Goal: Information Seeking & Learning: Learn about a topic

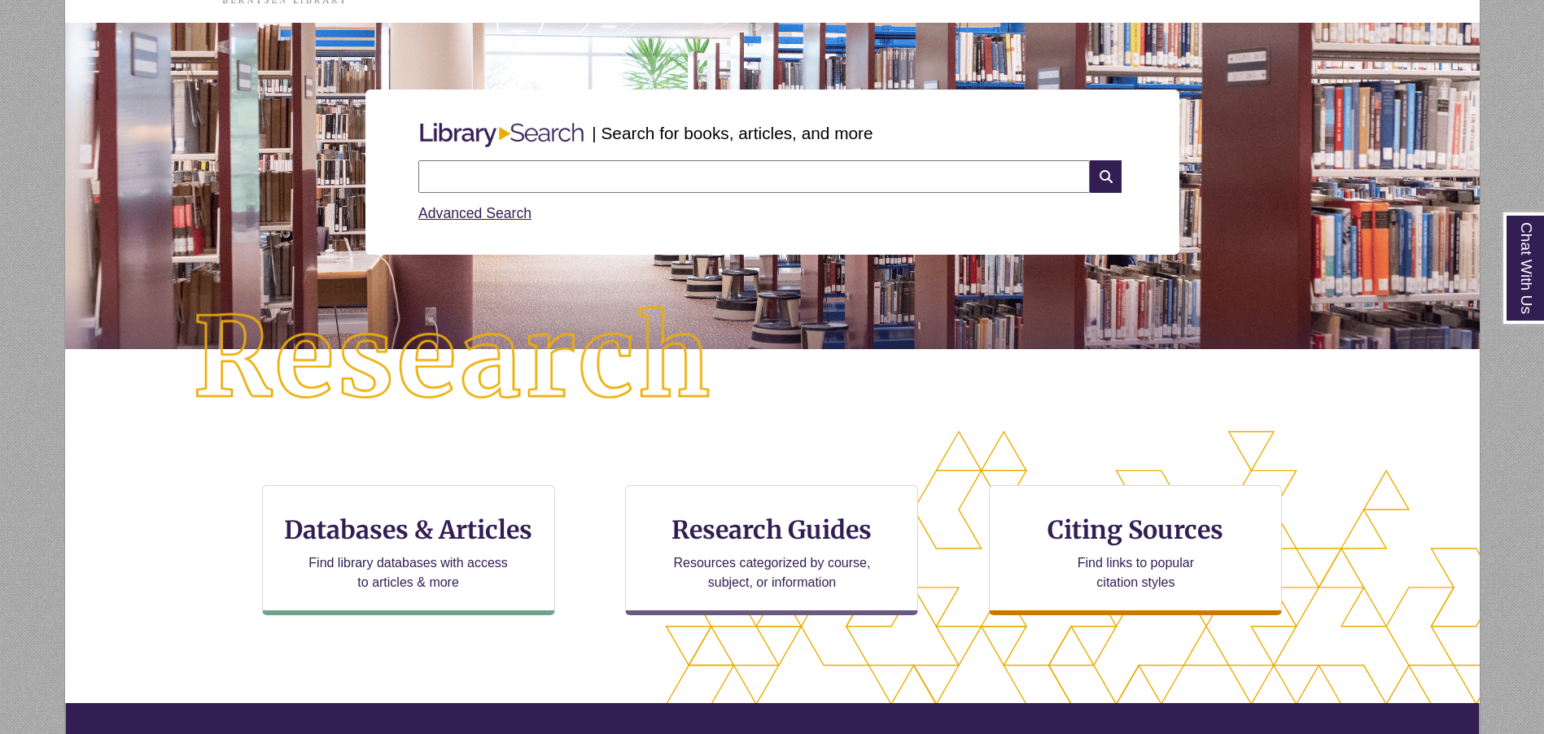
scroll to position [244, 0]
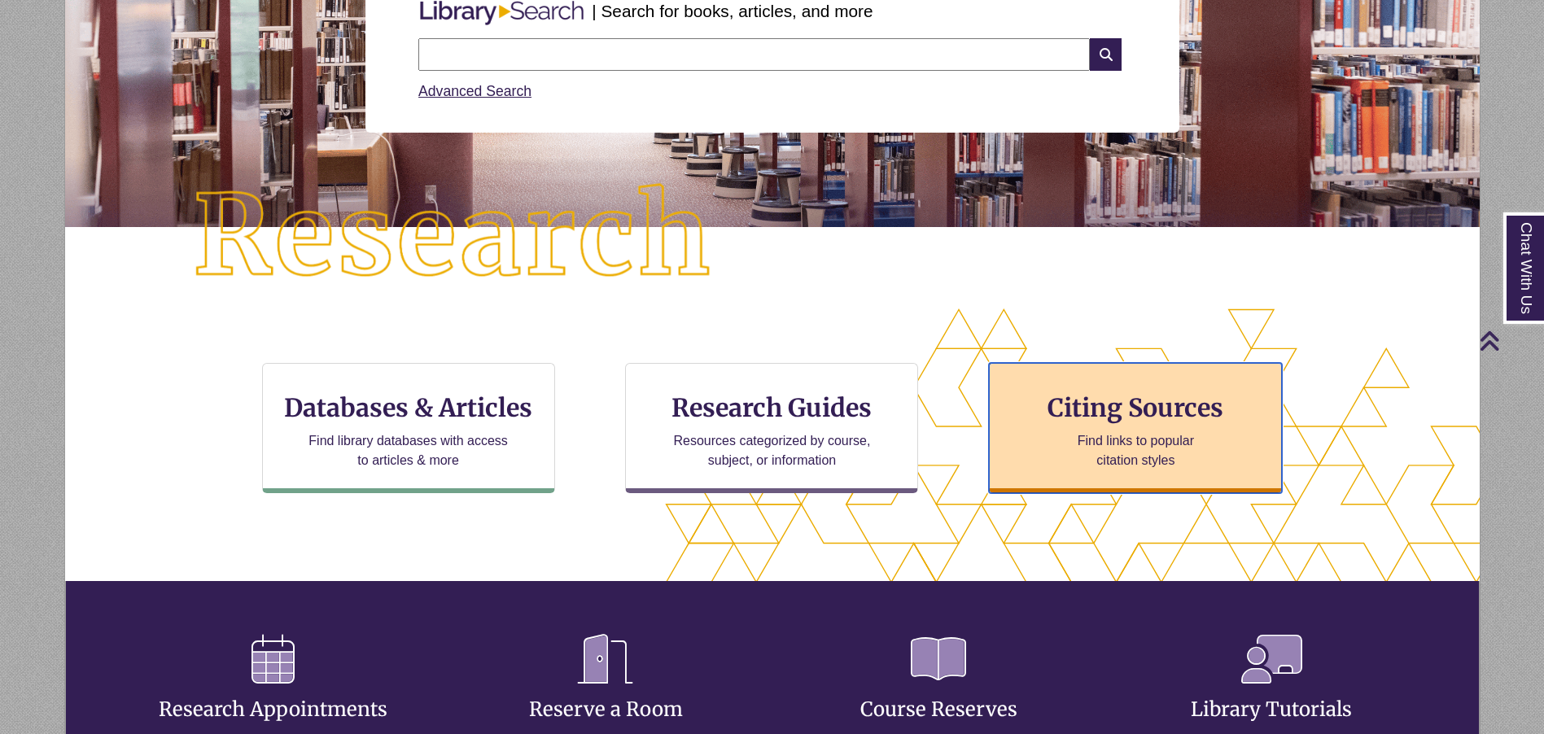
click at [1169, 425] on div "Citing Sources Find links to popular citation styles" at bounding box center [1135, 428] width 293 height 130
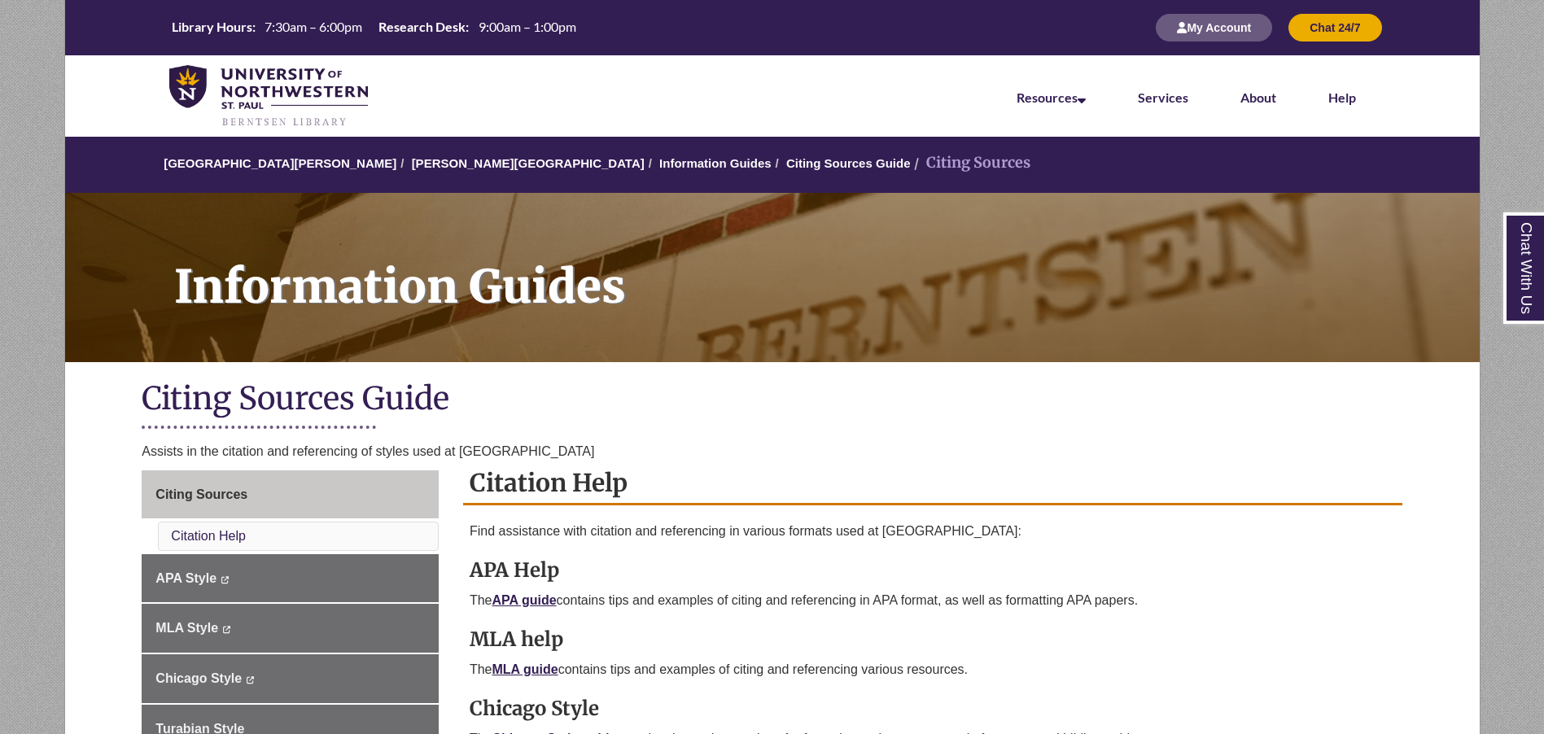
click at [527, 577] on strong "APA Help" at bounding box center [515, 570] width 90 height 25
click at [536, 600] on link "APA guide" at bounding box center [525, 600] width 64 height 14
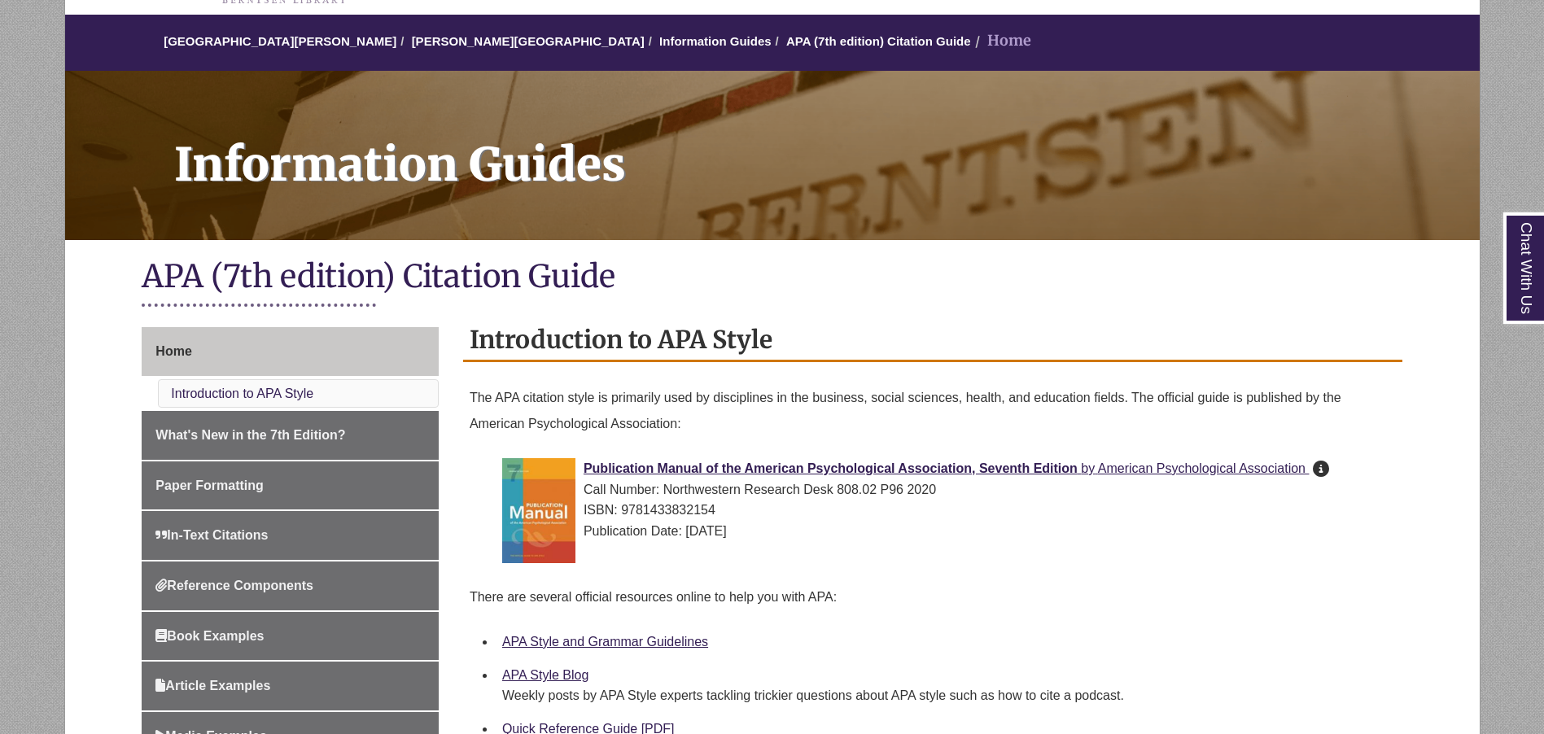
scroll to position [244, 0]
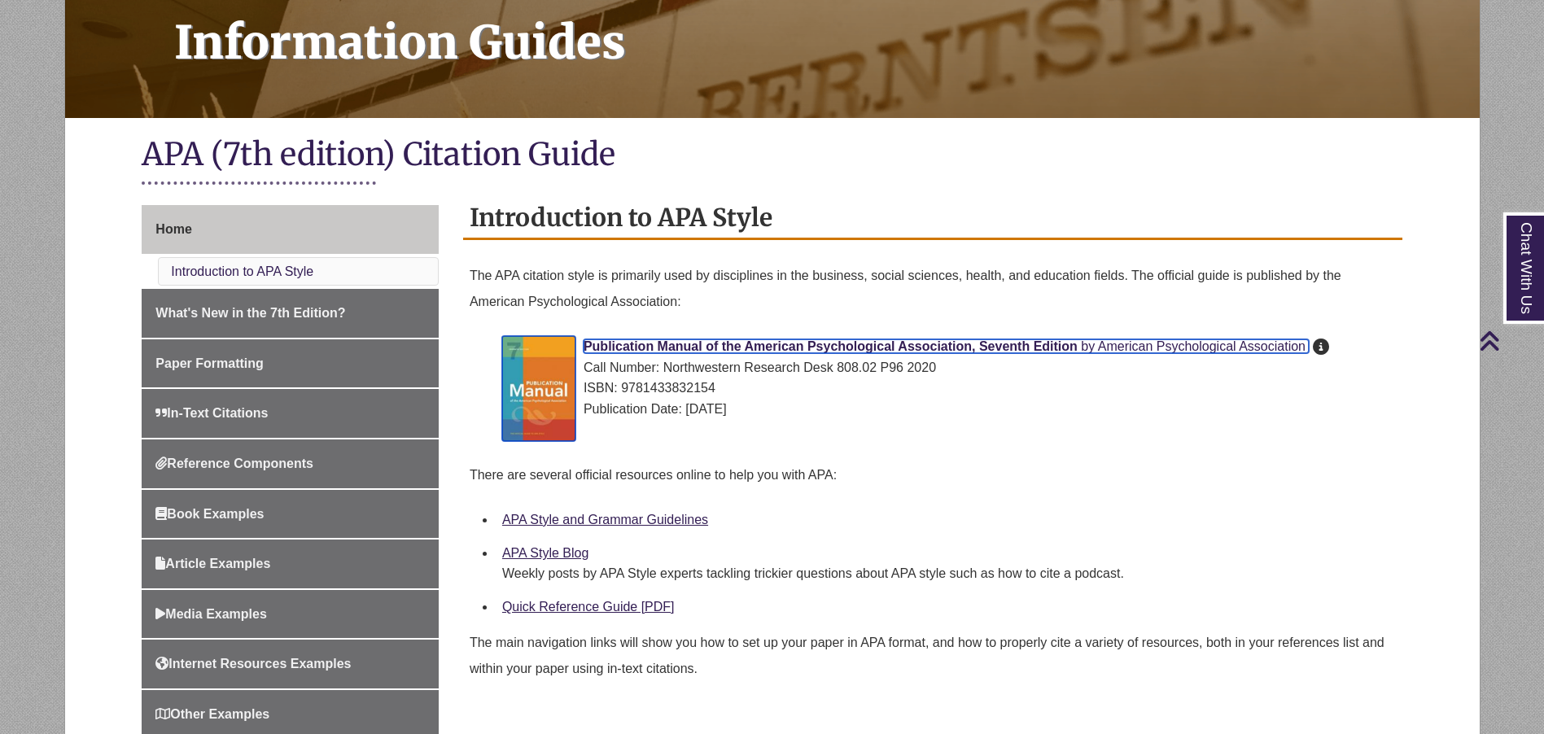
click at [914, 342] on span "Publication Manual of the American Psychological Association, Seventh Edition" at bounding box center [831, 346] width 494 height 14
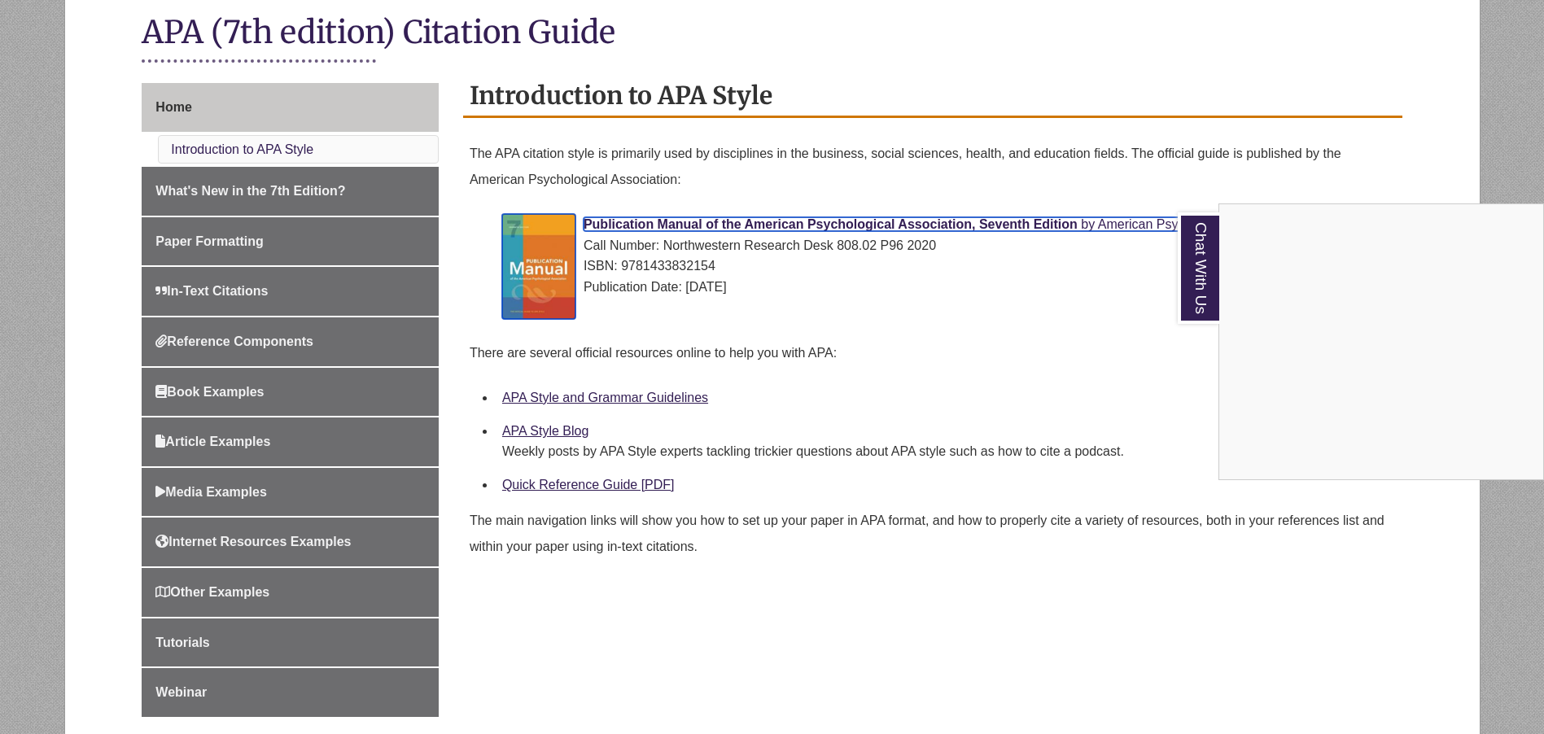
scroll to position [488, 0]
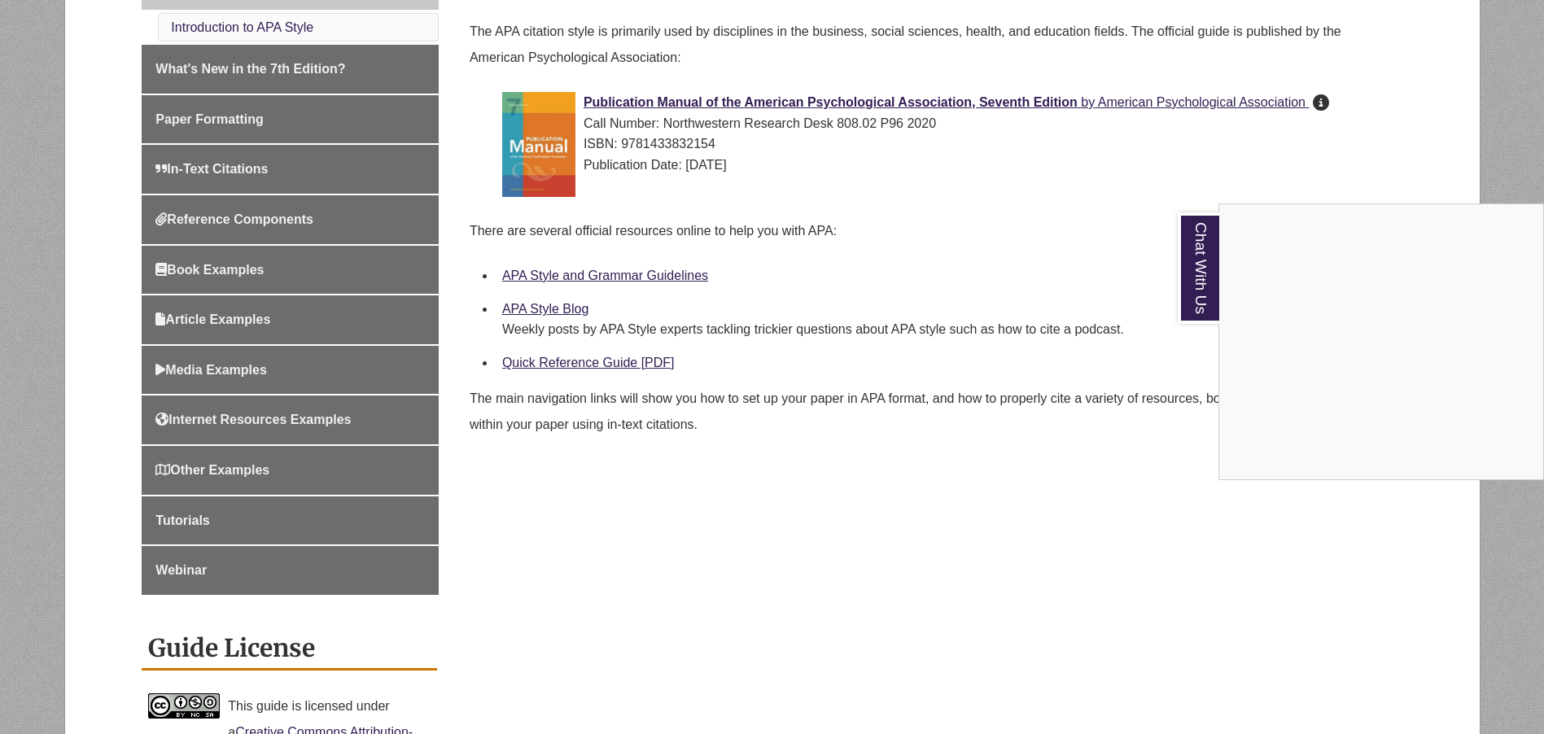
click at [265, 470] on div "Chat With Us" at bounding box center [772, 367] width 1544 height 734
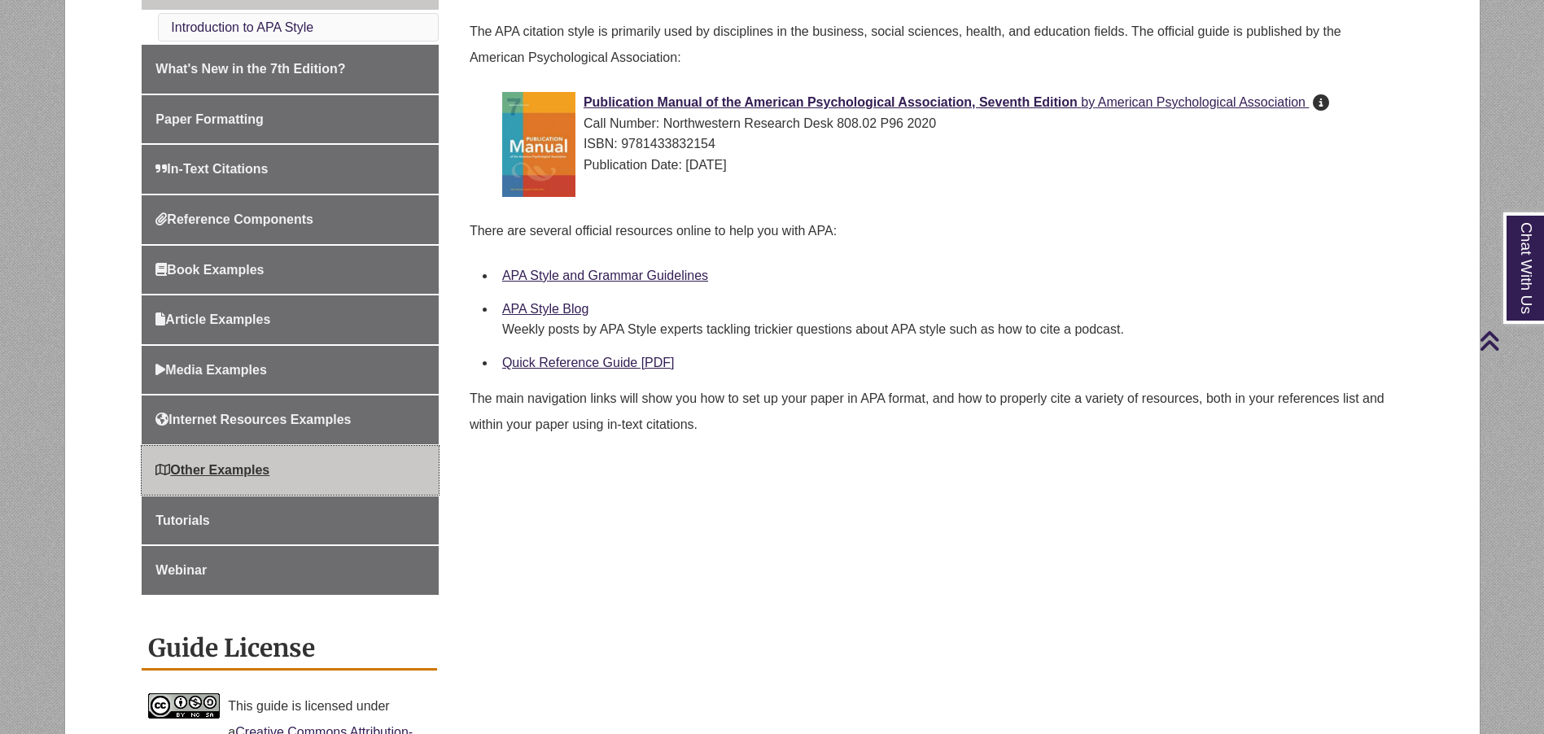
click at [195, 475] on span "Other Examples" at bounding box center [212, 470] width 114 height 14
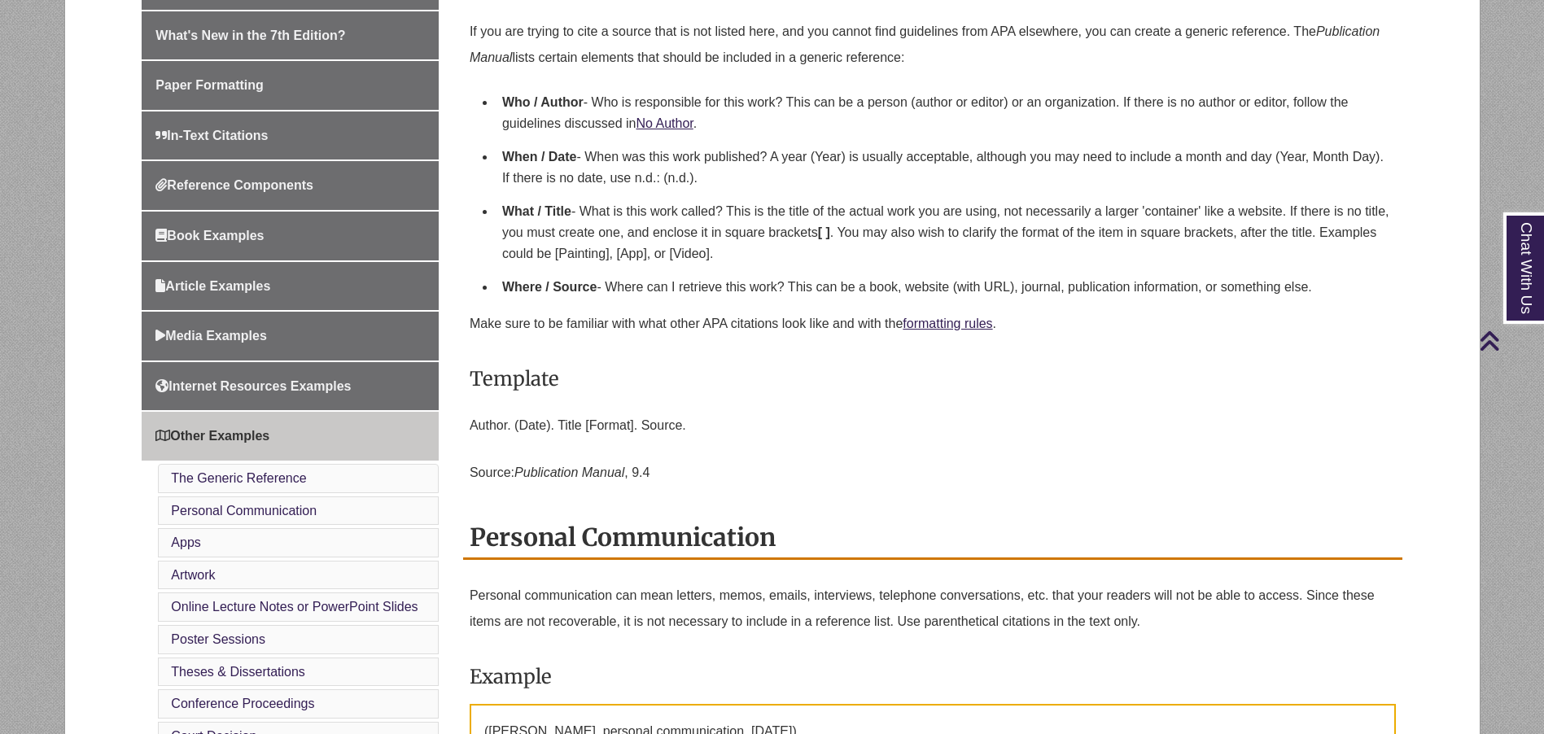
scroll to position [366, 0]
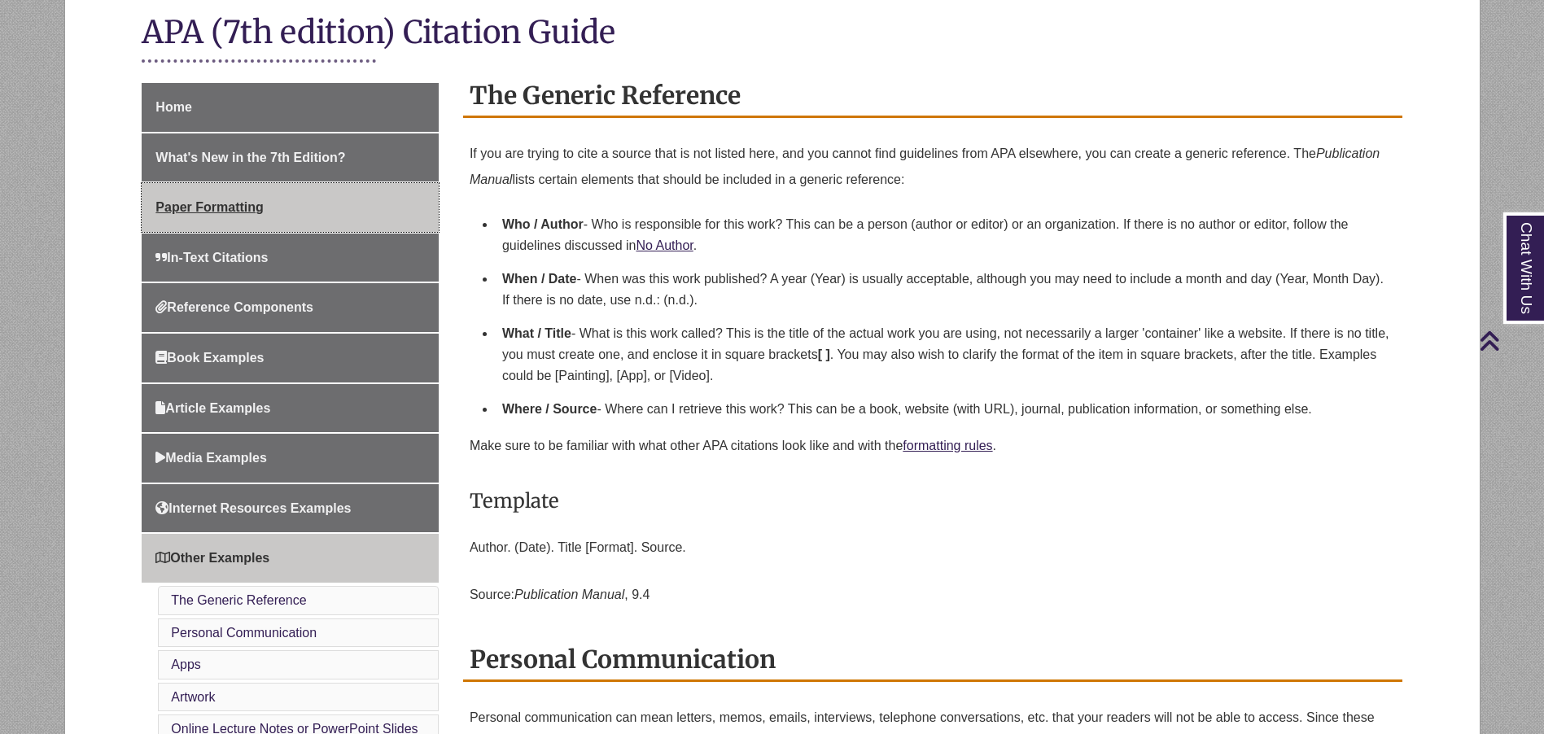
click at [253, 205] on span "Paper Formatting" at bounding box center [208, 207] width 107 height 14
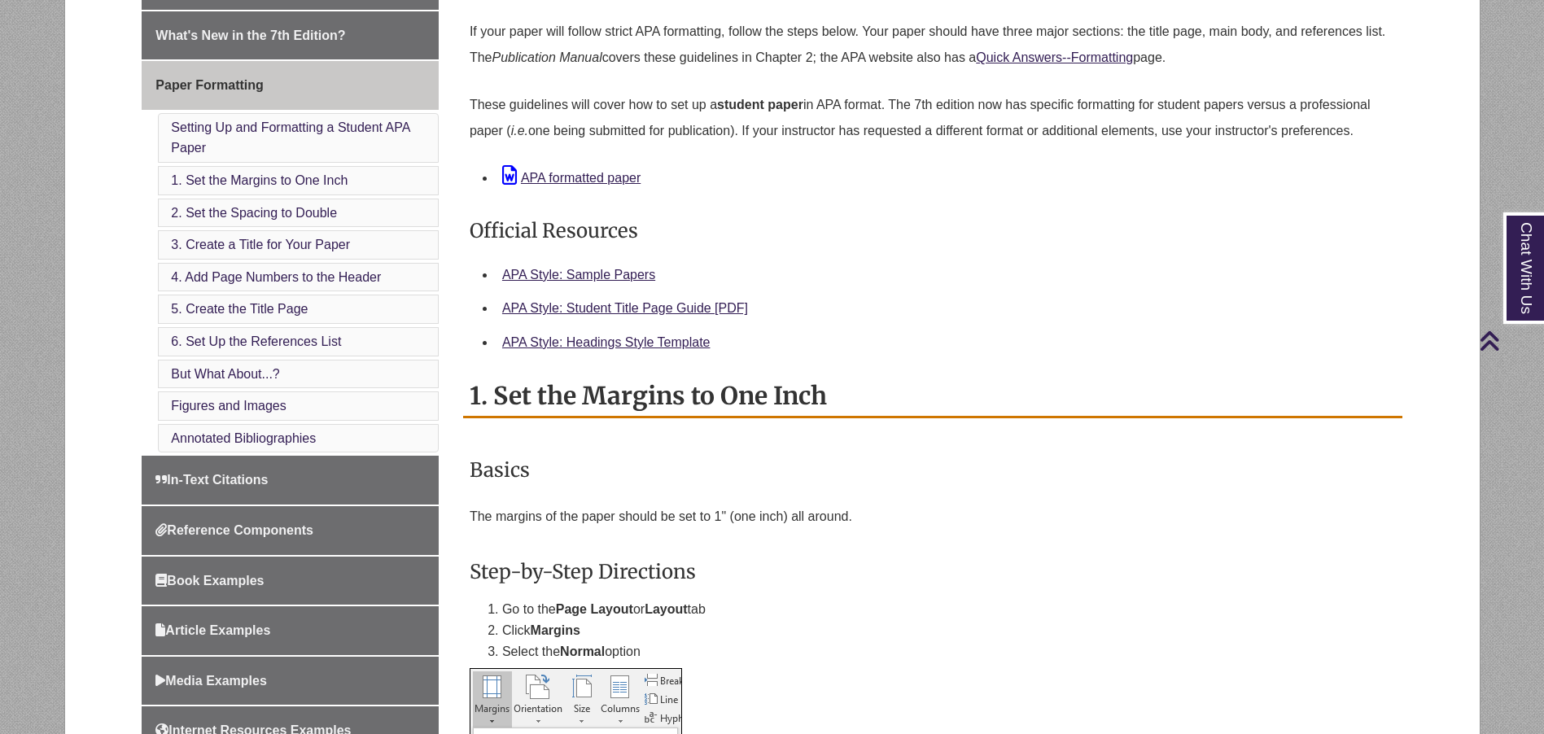
scroll to position [366, 0]
